Goal: Check status: Check status

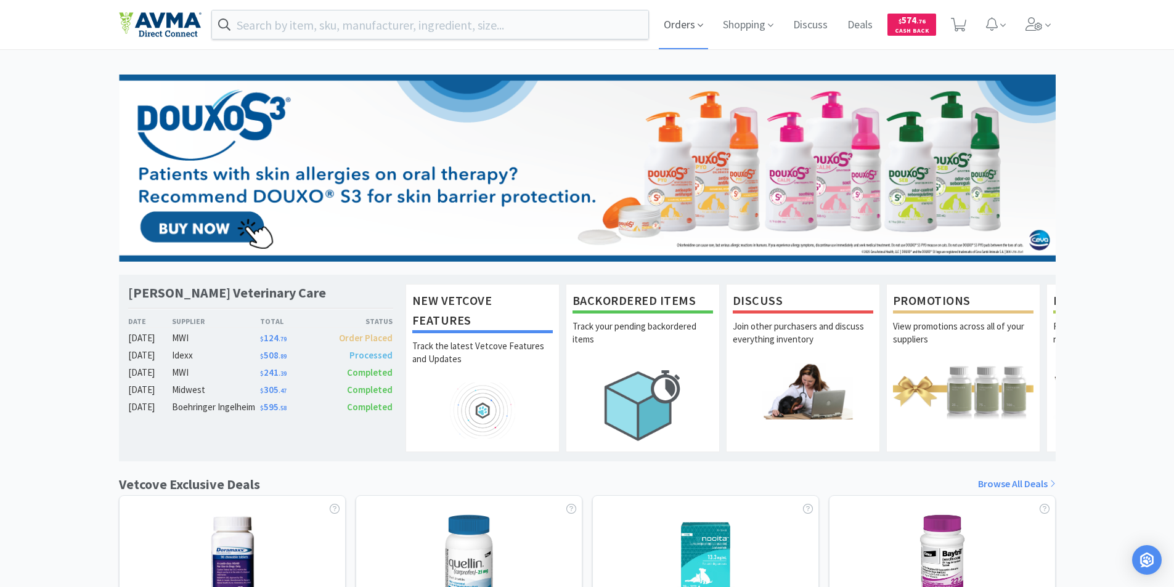
click at [680, 23] on span "Orders" at bounding box center [683, 24] width 49 height 49
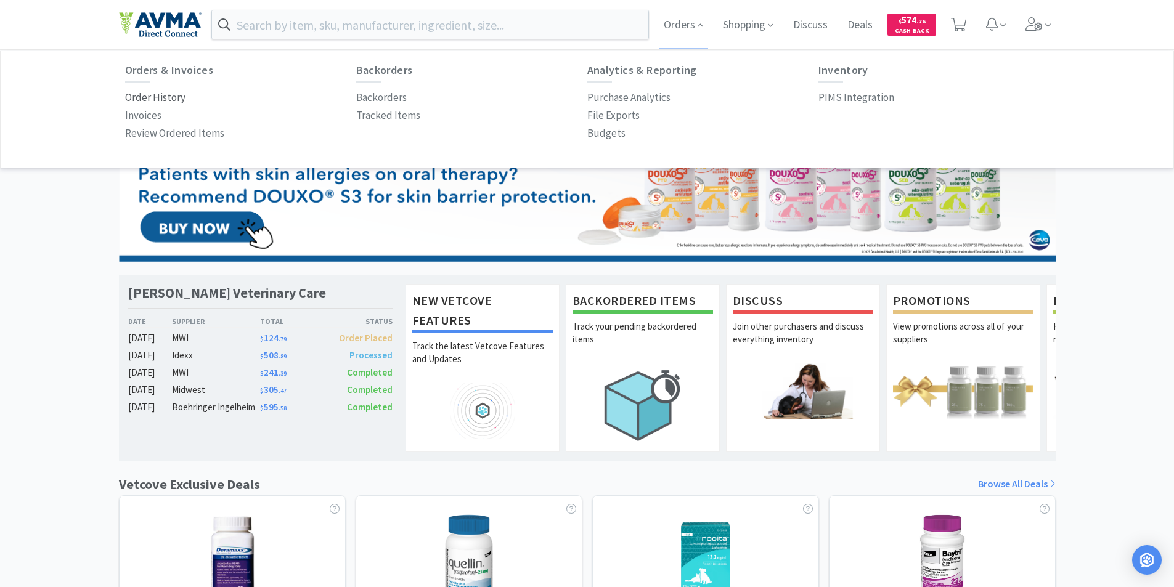
click at [138, 93] on p "Order History" at bounding box center [155, 97] width 60 height 17
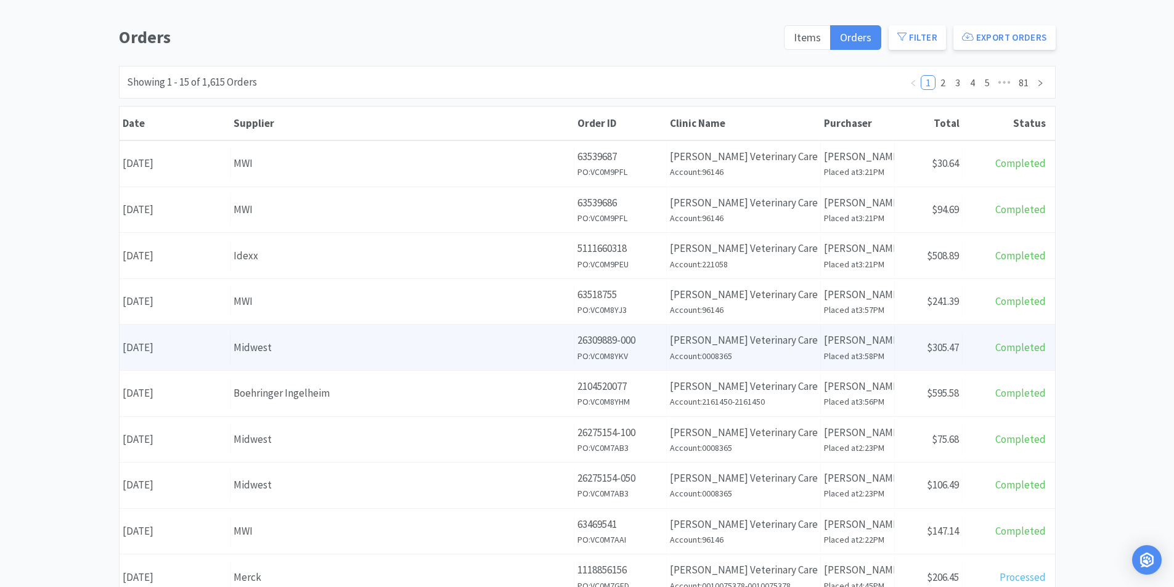
scroll to position [123, 0]
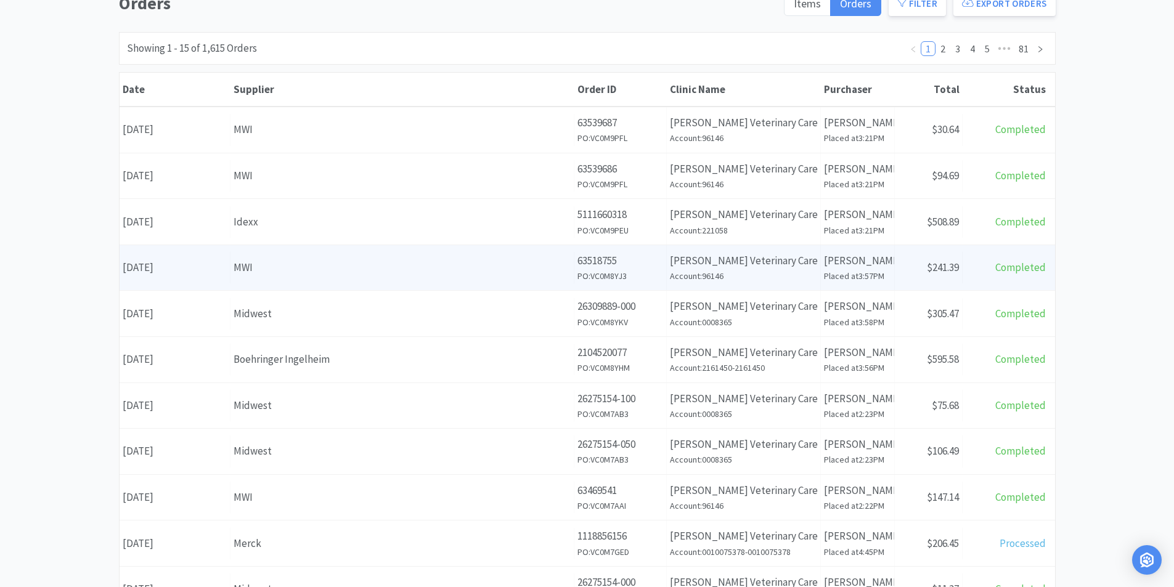
click at [174, 266] on div "Date September 8th, 2025" at bounding box center [175, 267] width 111 height 31
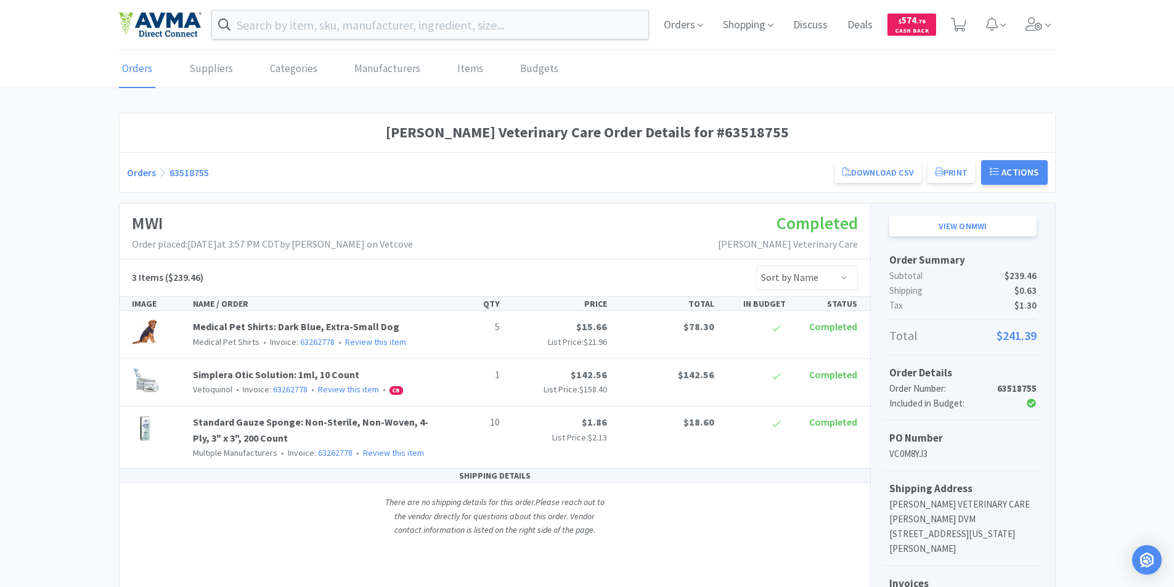
click at [133, 65] on link "Orders" at bounding box center [137, 70] width 36 height 38
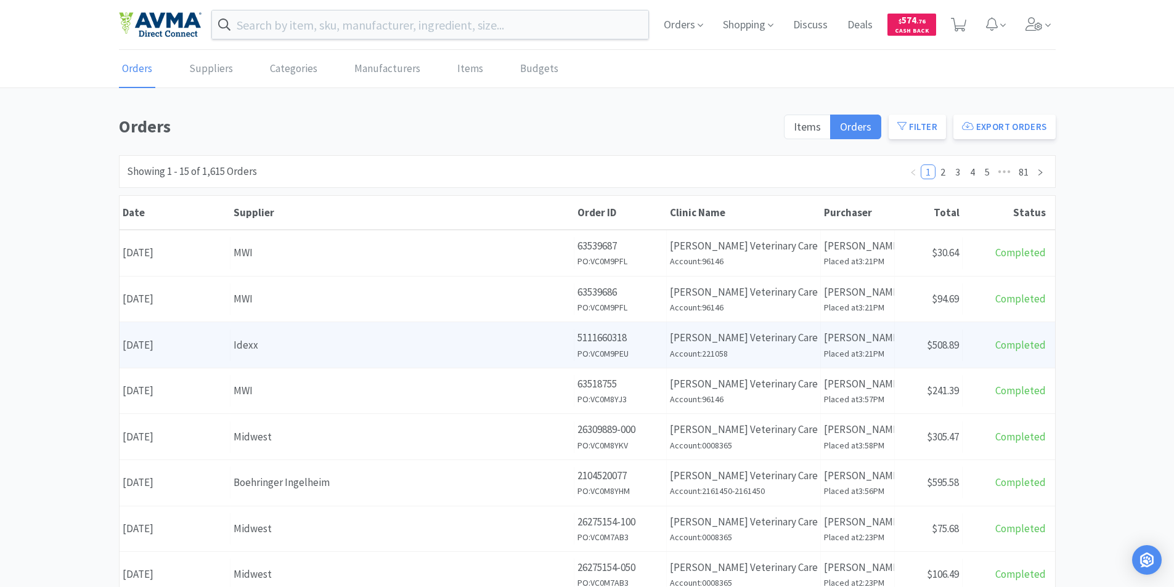
click at [153, 344] on div "Date [DATE]" at bounding box center [175, 345] width 111 height 31
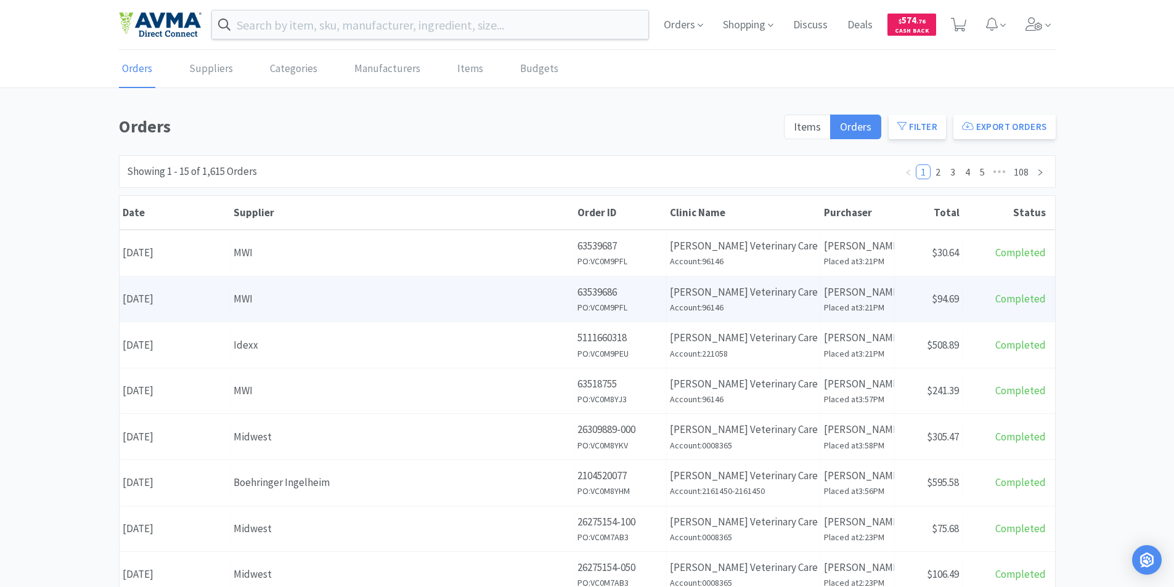
click at [201, 299] on div "Date [DATE]" at bounding box center [175, 298] width 111 height 31
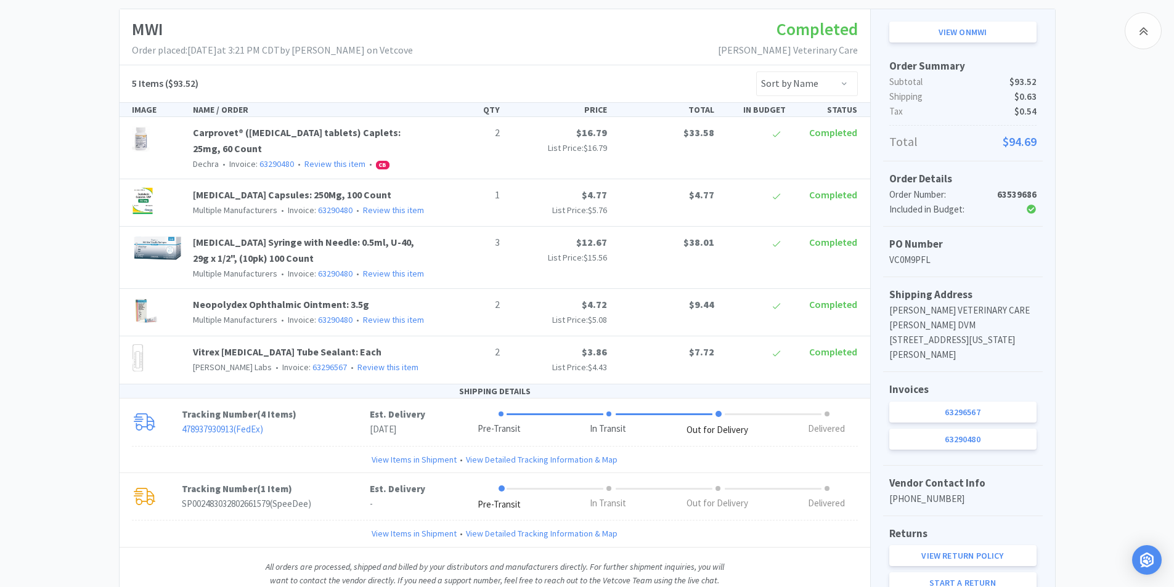
scroll to position [198, 0]
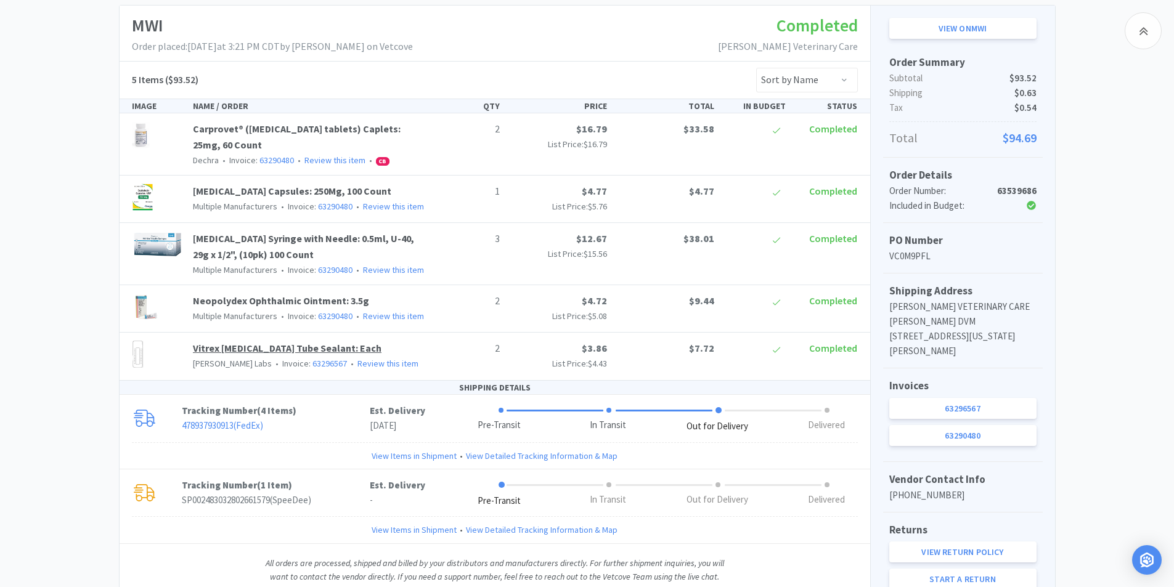
click at [254, 348] on link "Vitrex [MEDICAL_DATA] Tube Sealant: Each" at bounding box center [287, 348] width 189 height 12
